Goal: Task Accomplishment & Management: Manage account settings

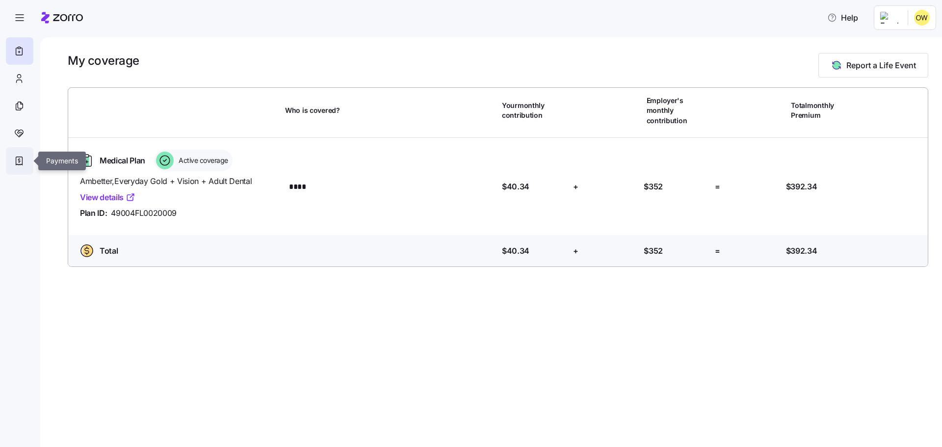
click at [26, 158] on div at bounding box center [19, 160] width 27 height 27
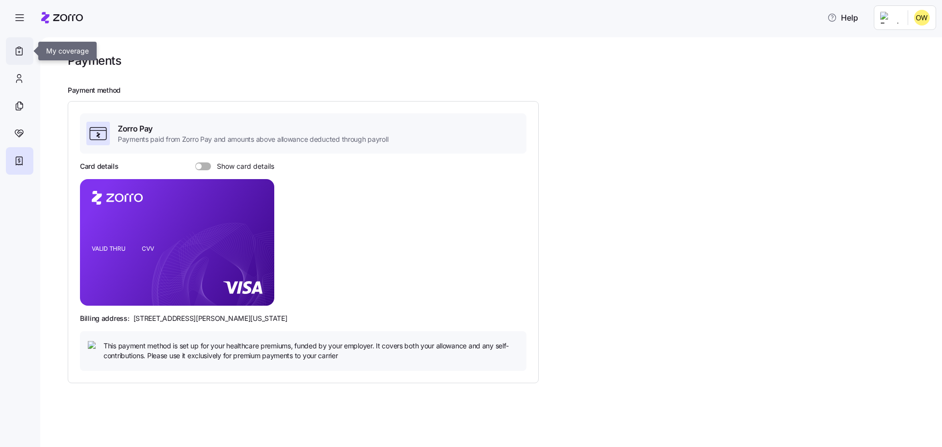
click at [23, 54] on icon at bounding box center [19, 51] width 11 height 12
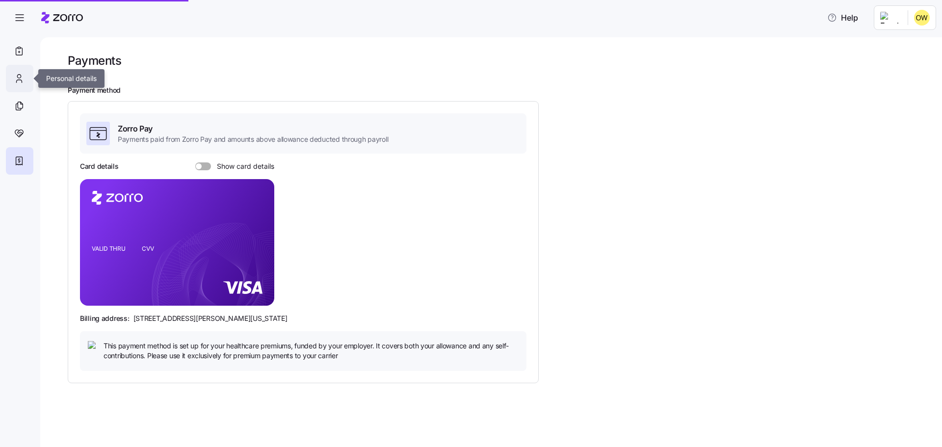
click at [23, 78] on icon at bounding box center [19, 79] width 11 height 12
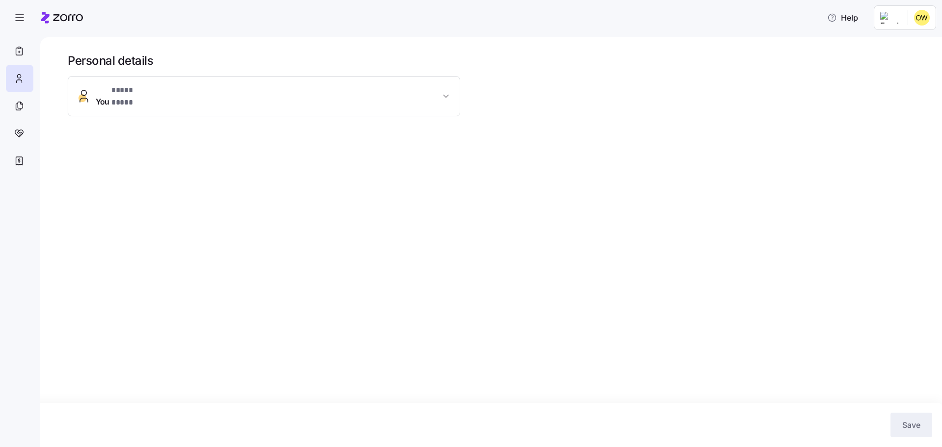
click at [380, 92] on span "You * **** **** *" at bounding box center [268, 96] width 344 height 24
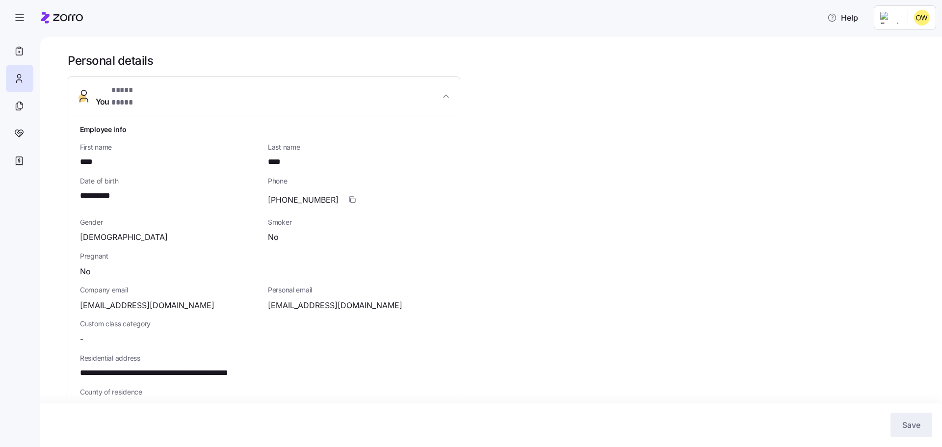
click at [380, 92] on span "You * **** **** *" at bounding box center [268, 96] width 344 height 24
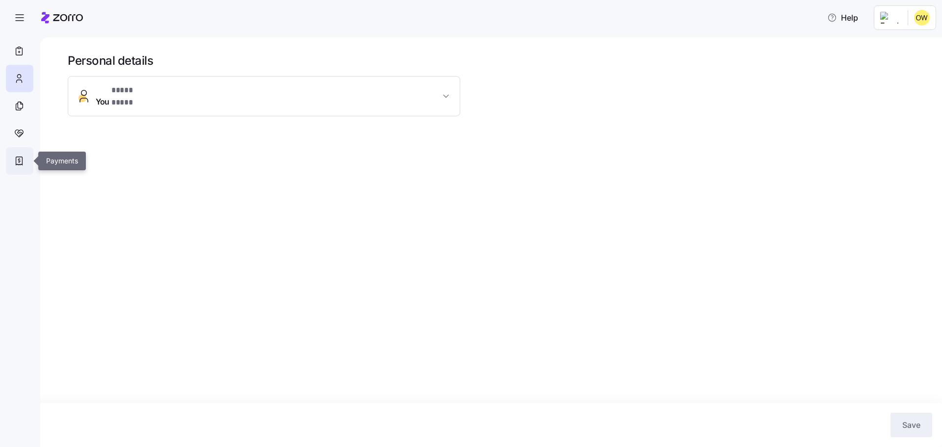
click at [21, 154] on div at bounding box center [19, 160] width 27 height 27
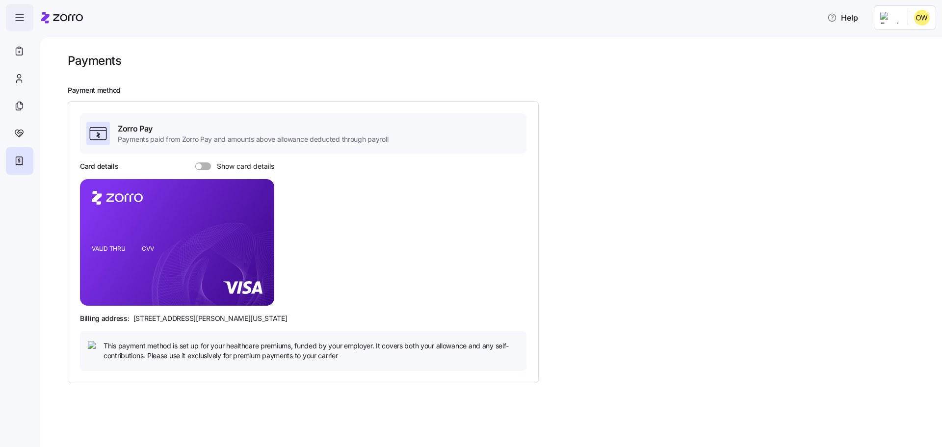
click at [21, 12] on icon "button" at bounding box center [20, 18] width 12 height 12
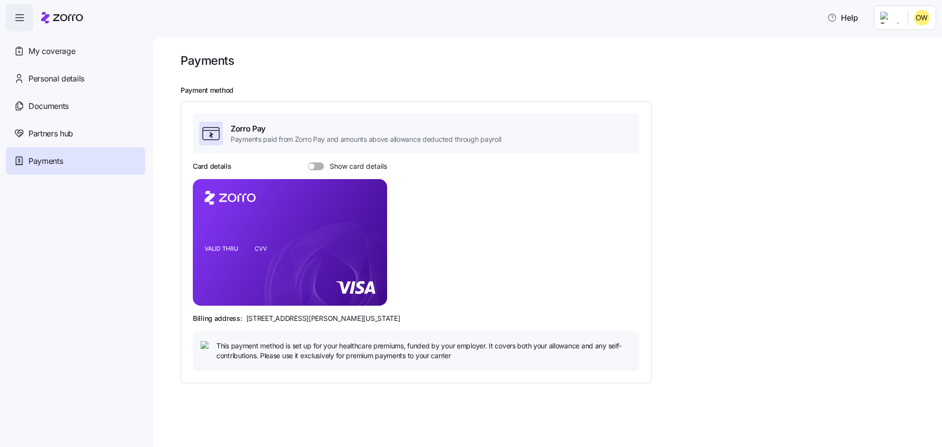
click at [21, 12] on icon "button" at bounding box center [20, 18] width 12 height 12
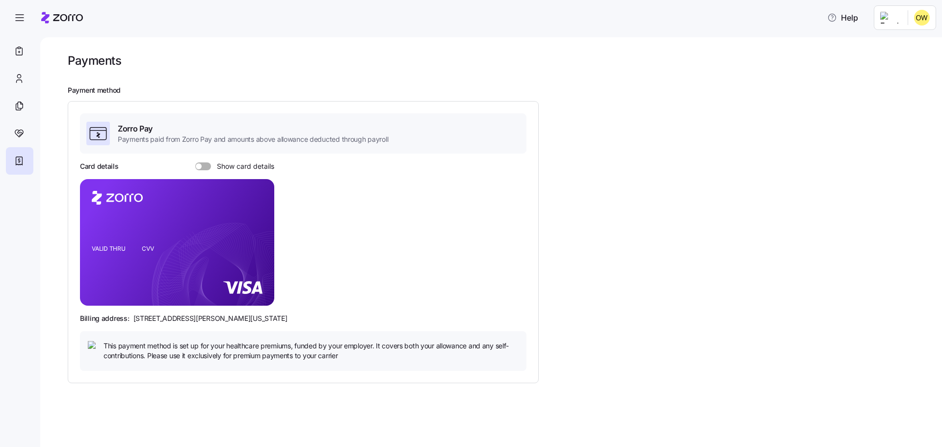
click at [202, 164] on span at bounding box center [207, 166] width 10 height 8
click at [195, 162] on input "Show card details" at bounding box center [195, 162] width 0 height 0
click at [201, 164] on span at bounding box center [200, 166] width 10 height 8
click at [195, 162] on input "Show card details" at bounding box center [195, 162] width 0 height 0
click at [202, 164] on span at bounding box center [207, 166] width 10 height 8
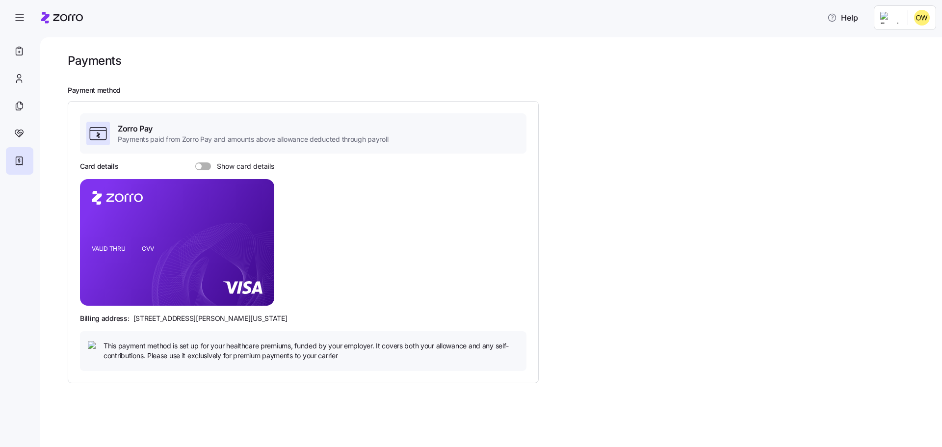
click at [195, 162] on input "Show card details" at bounding box center [195, 162] width 0 height 0
click at [201, 164] on span at bounding box center [200, 166] width 10 height 8
click at [195, 162] on input "Show card details" at bounding box center [195, 162] width 0 height 0
click at [159, 352] on span "This payment method is set up for your healthcare premiums, funded by your empl…" at bounding box center [311, 351] width 415 height 20
click at [23, 129] on icon at bounding box center [19, 134] width 11 height 12
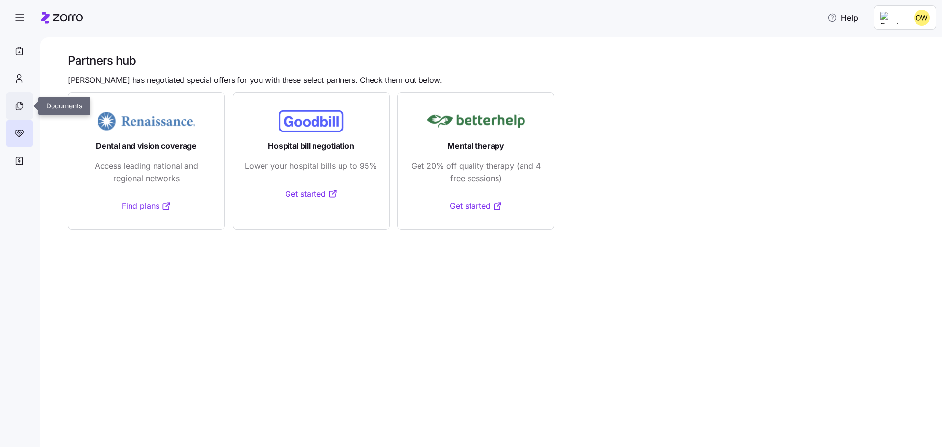
click at [23, 111] on icon at bounding box center [19, 106] width 11 height 12
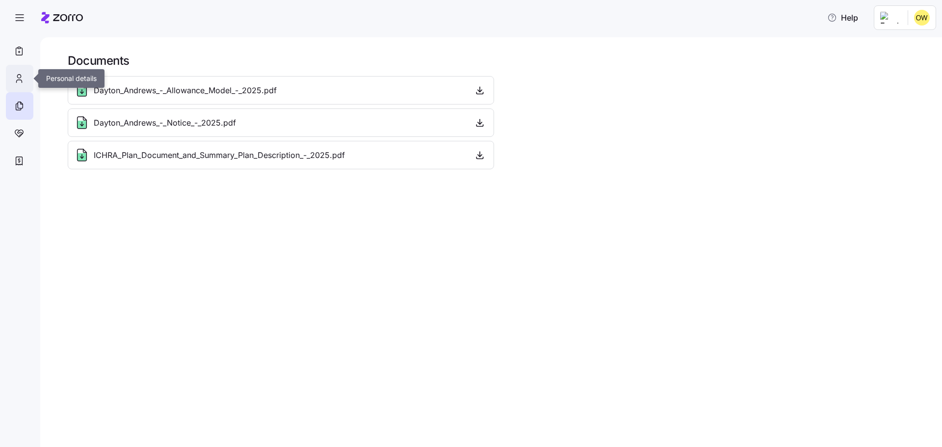
click at [15, 81] on icon at bounding box center [19, 79] width 11 height 12
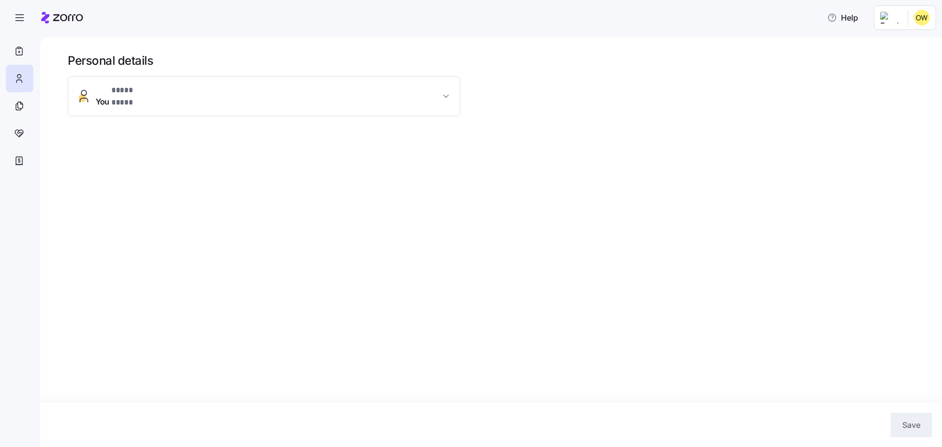
click at [418, 85] on button "You * **** **** *" at bounding box center [264, 96] width 392 height 39
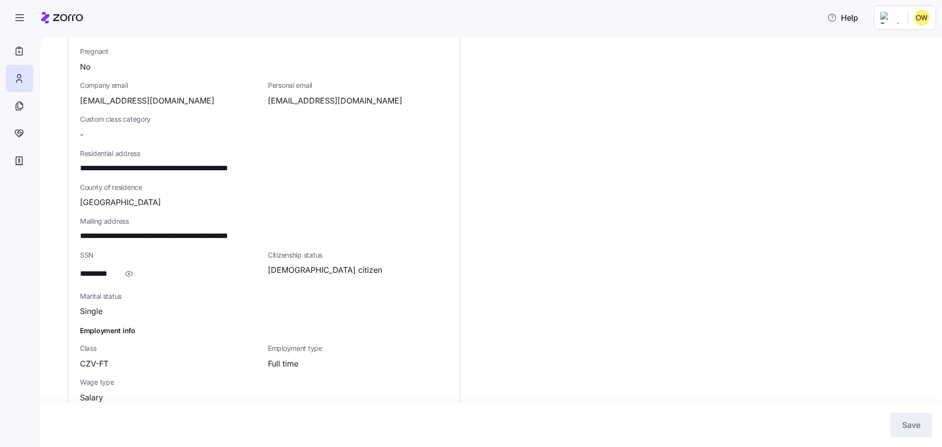
scroll to position [212, 0]
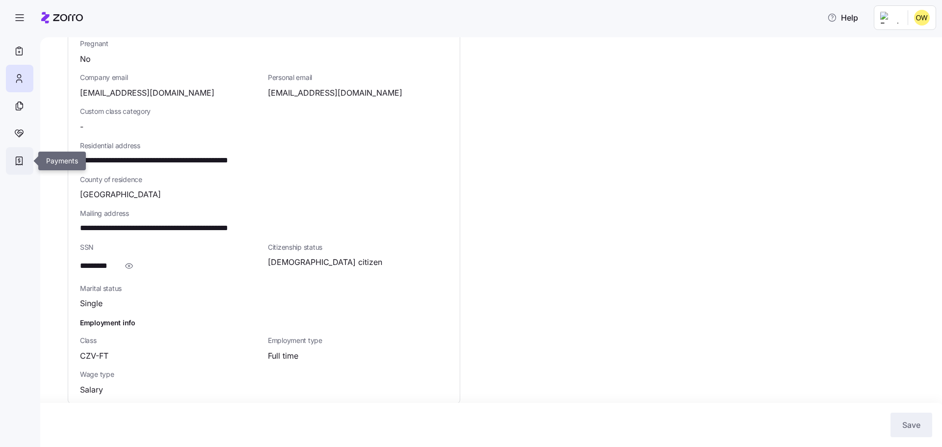
drag, startPoint x: 24, startPoint y: 157, endPoint x: 31, endPoint y: 157, distance: 7.4
click at [24, 157] on icon at bounding box center [19, 161] width 11 height 12
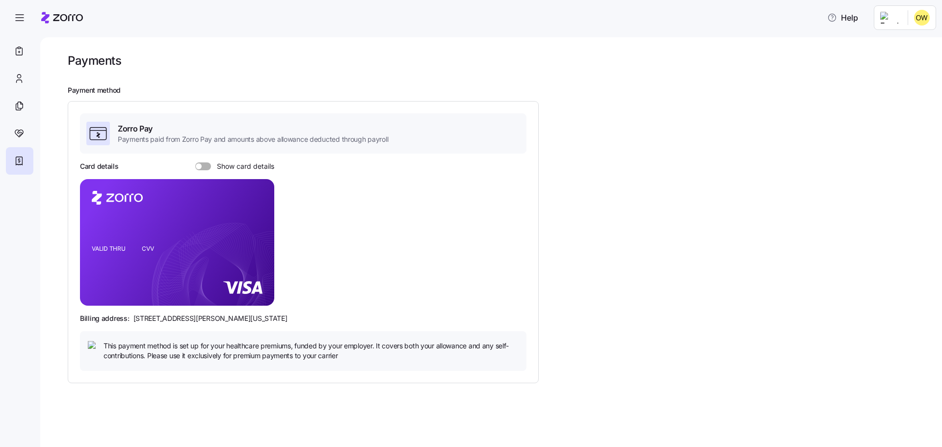
click at [206, 166] on span at bounding box center [207, 166] width 10 height 8
click at [195, 162] on input "Show card details" at bounding box center [195, 162] width 0 height 0
click at [134, 277] on rect at bounding box center [177, 242] width 194 height 127
drag, startPoint x: 243, startPoint y: 291, endPoint x: 283, endPoint y: 291, distance: 40.2
click at [244, 291] on icon at bounding box center [242, 287] width 39 height 13
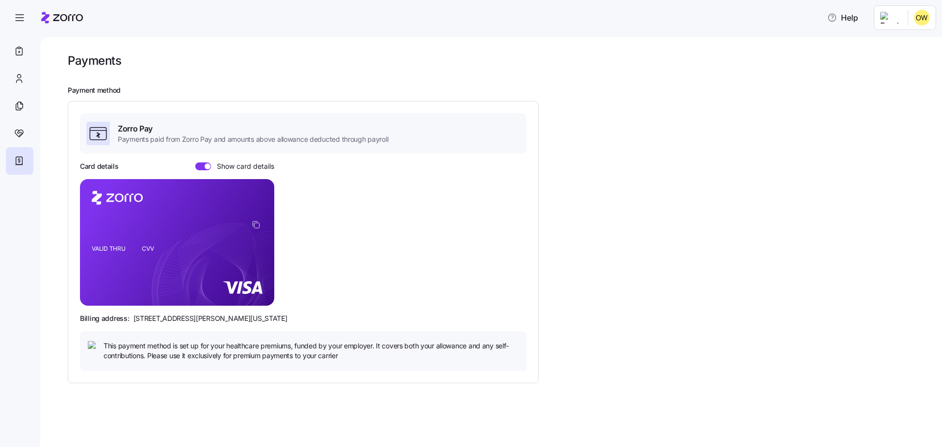
click at [225, 287] on rect at bounding box center [177, 242] width 194 height 127
drag, startPoint x: 261, startPoint y: 360, endPoint x: 256, endPoint y: 346, distance: 14.4
click at [261, 360] on span "This payment method is set up for your healthcare premiums, funded by your empl…" at bounding box center [311, 351] width 415 height 20
click at [155, 128] on span "Zorro Pay" at bounding box center [253, 129] width 270 height 12
click at [120, 135] on span "Payments paid from Zorro Pay and amounts above allowance deducted through payro…" at bounding box center [253, 139] width 270 height 10
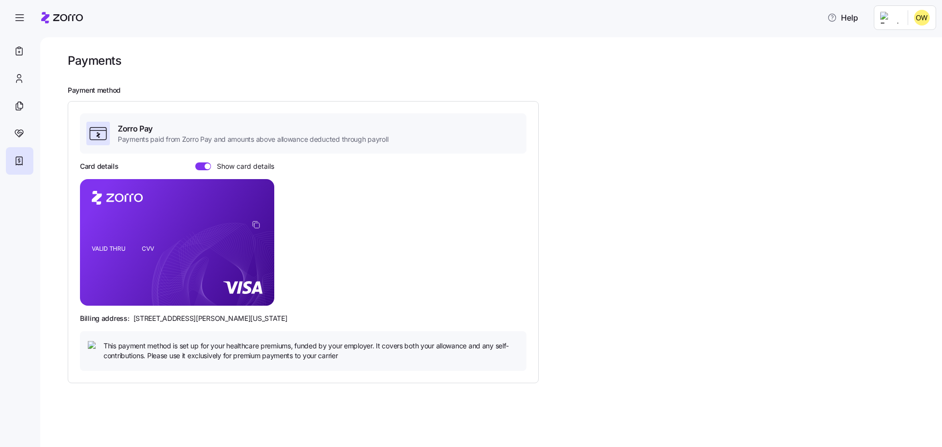
click at [101, 137] on icon at bounding box center [98, 134] width 20 height 20
click at [225, 142] on span "Payments paid from Zorro Pay and amounts above allowance deducted through payro…" at bounding box center [253, 139] width 270 height 10
click at [27, 109] on div at bounding box center [19, 105] width 27 height 27
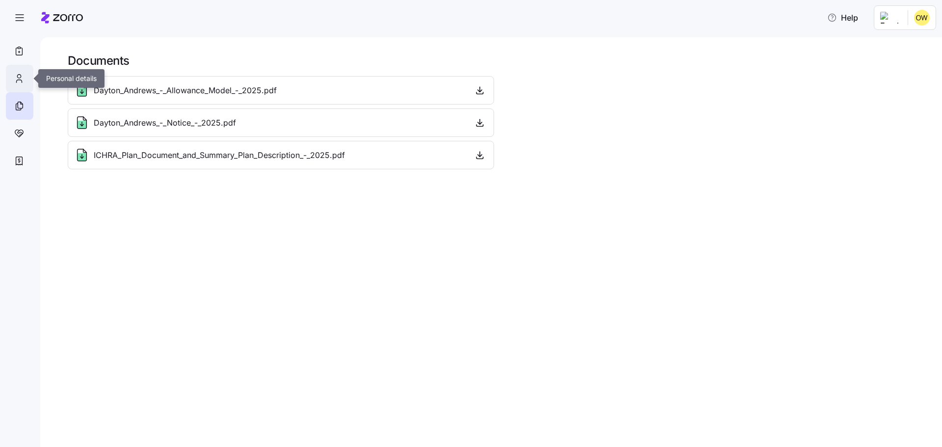
click at [21, 78] on icon at bounding box center [19, 79] width 11 height 12
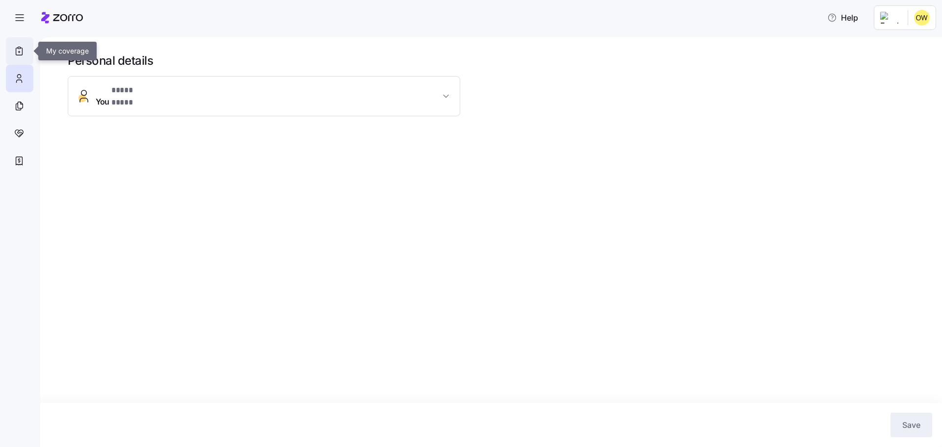
click at [22, 54] on icon at bounding box center [19, 51] width 6 height 7
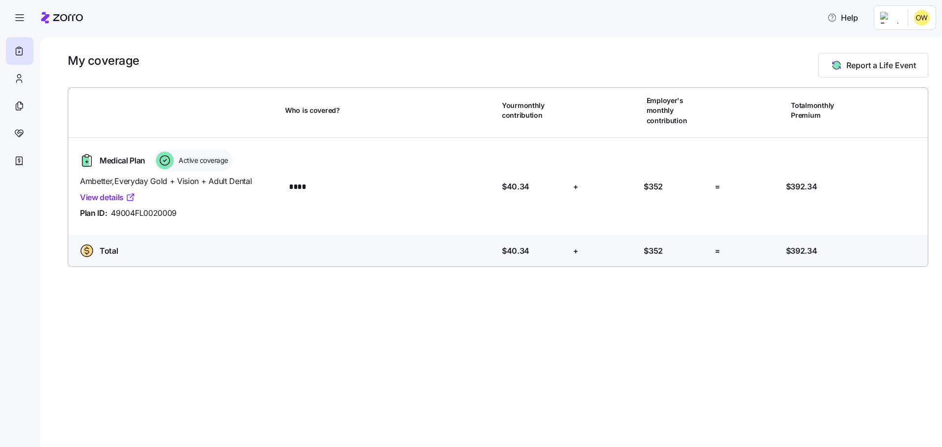
click at [99, 191] on link "View details" at bounding box center [107, 197] width 55 height 12
click at [928, 17] on html "Help My coverage Report a Life Event Who is covered? Your monthly contribution …" at bounding box center [471, 220] width 942 height 441
click at [920, 47] on div "My settings" at bounding box center [903, 44] width 52 height 11
click at [30, 74] on div at bounding box center [19, 78] width 27 height 27
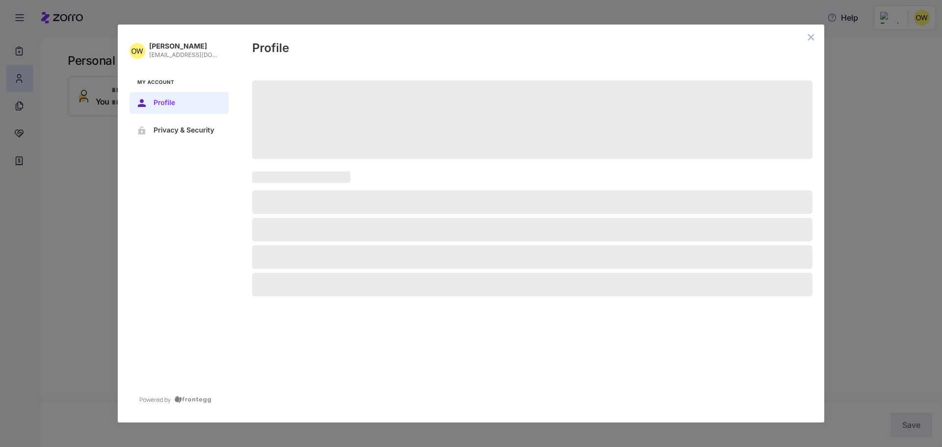
click at [131, 92] on button "Profile" at bounding box center [179, 103] width 99 height 22
